Goal: Navigation & Orientation: Find specific page/section

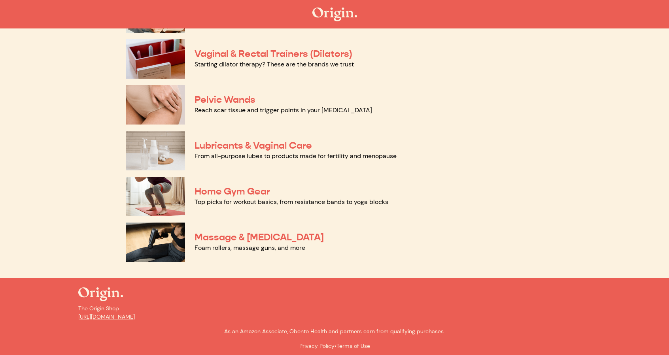
scroll to position [351, 0]
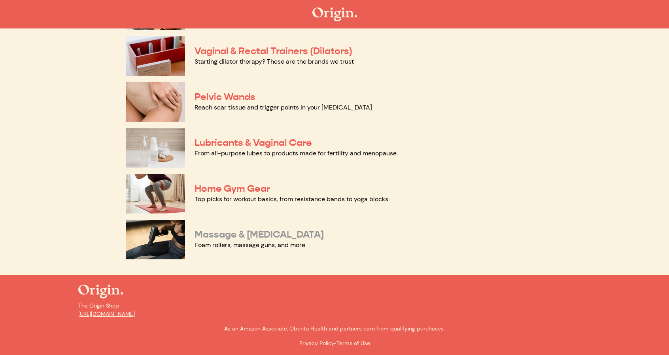
click at [307, 234] on link "Massage & [MEDICAL_DATA]" at bounding box center [258, 234] width 129 height 12
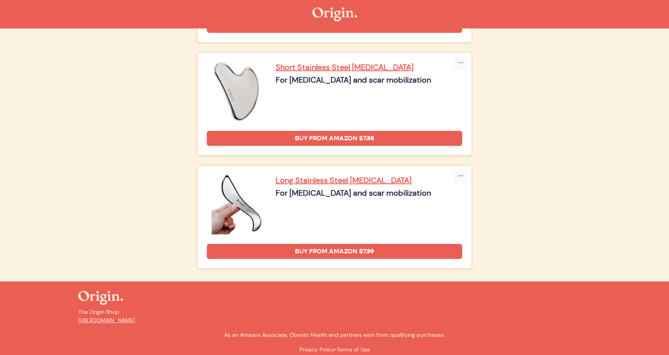
scroll to position [1190, 0]
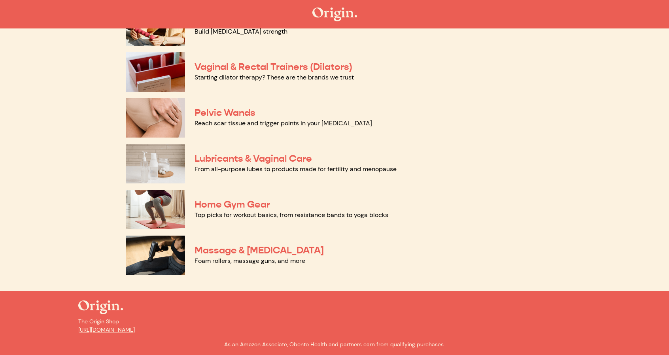
scroll to position [351, 0]
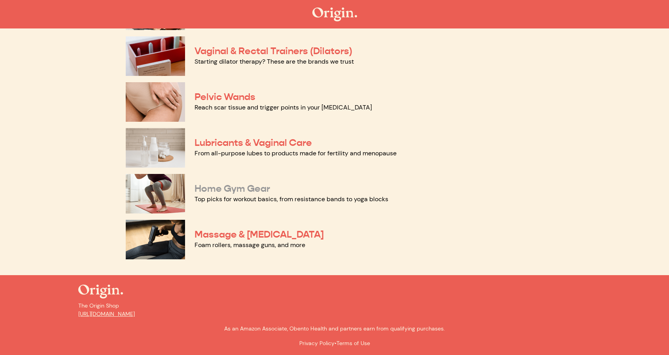
click at [202, 190] on link "Home Gym Gear" at bounding box center [231, 189] width 75 height 12
click at [325, 51] on link "Vaginal & Rectal Trainers (Dilators)" at bounding box center [273, 51] width 158 height 12
